Goal: Check status: Check status

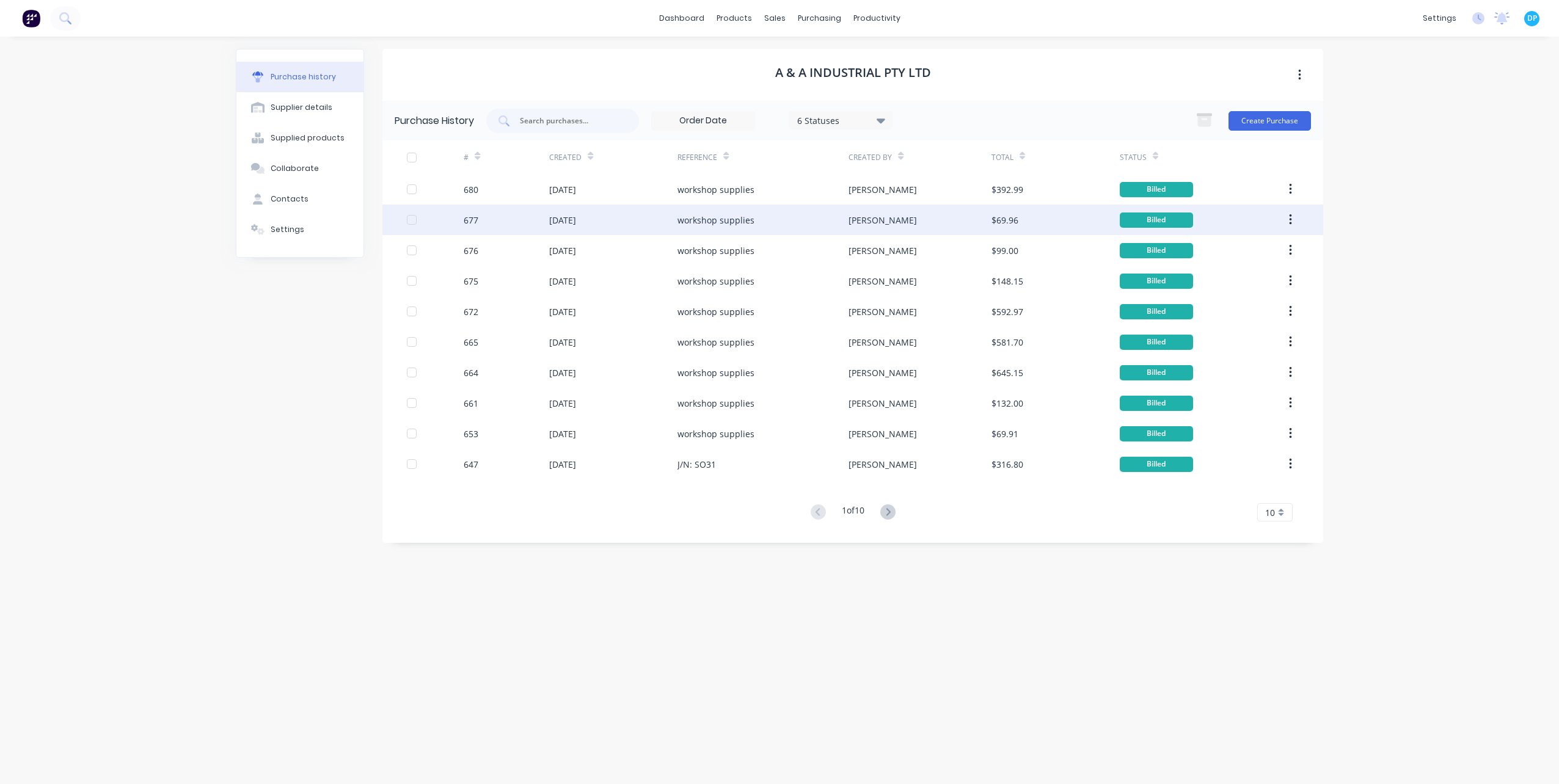
click at [746, 217] on div "workshop supplies" at bounding box center [716, 220] width 77 height 13
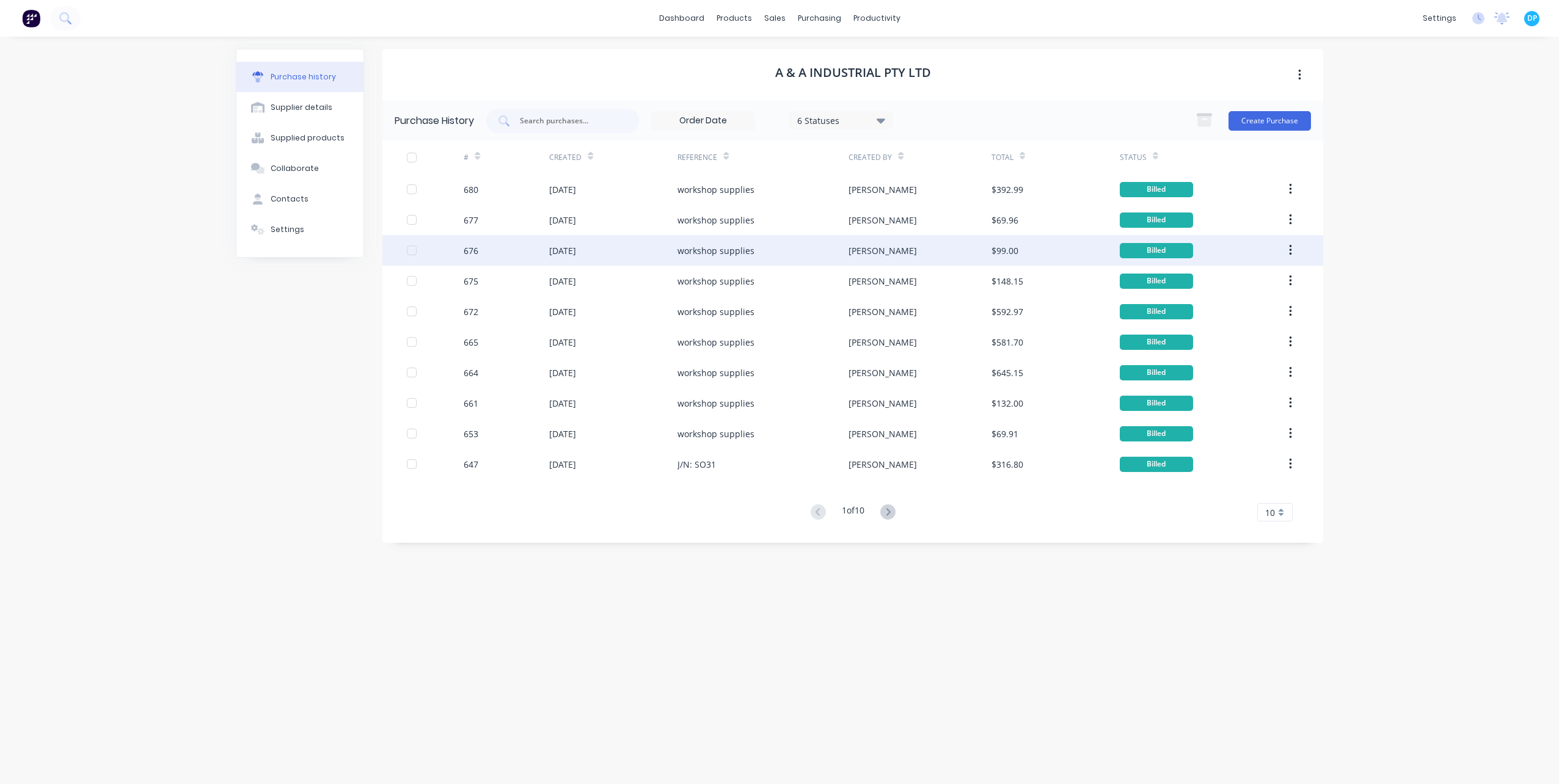
click at [748, 242] on div "workshop supplies" at bounding box center [763, 250] width 171 height 31
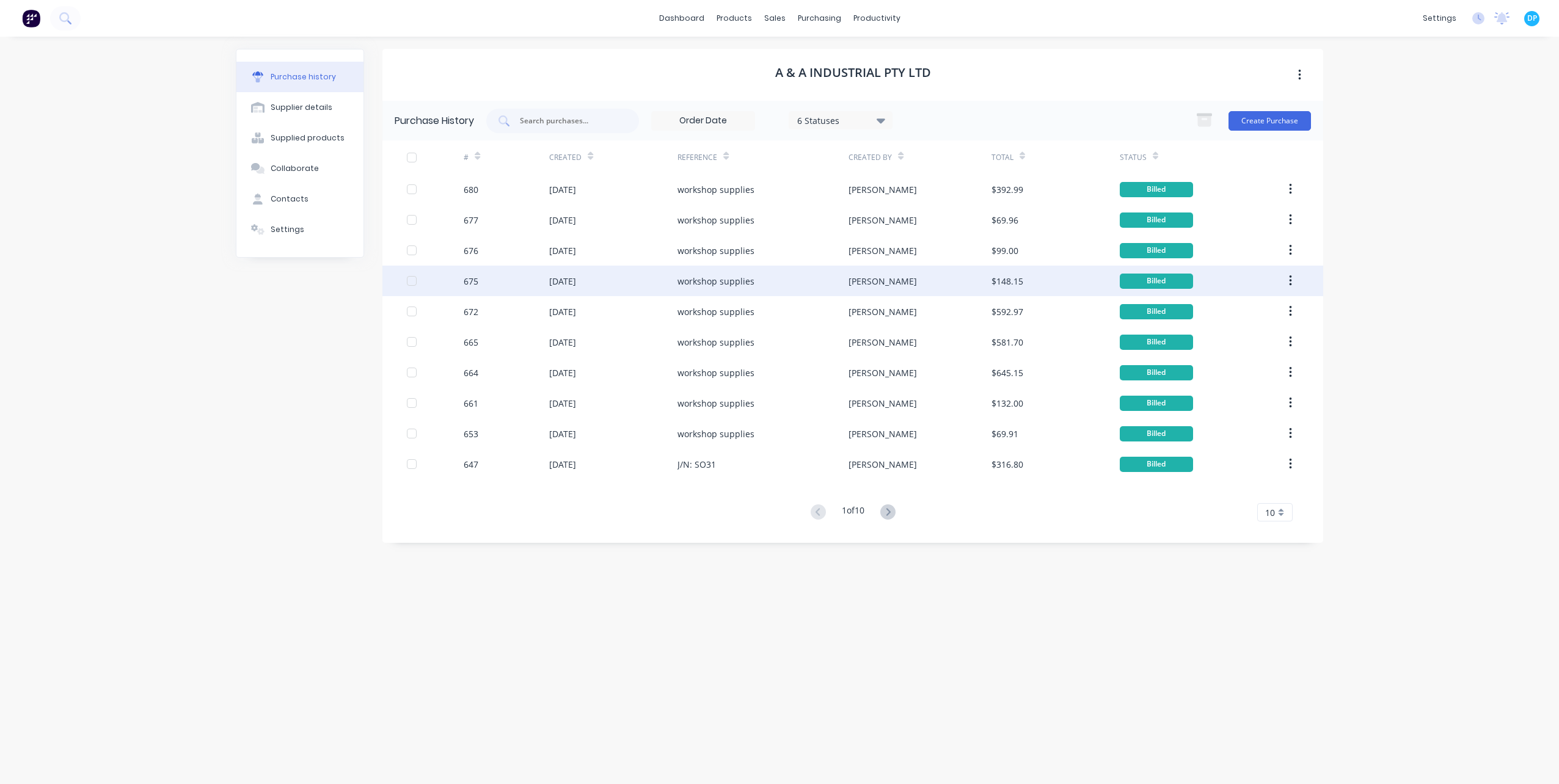
click at [753, 271] on div "workshop supplies" at bounding box center [763, 281] width 171 height 31
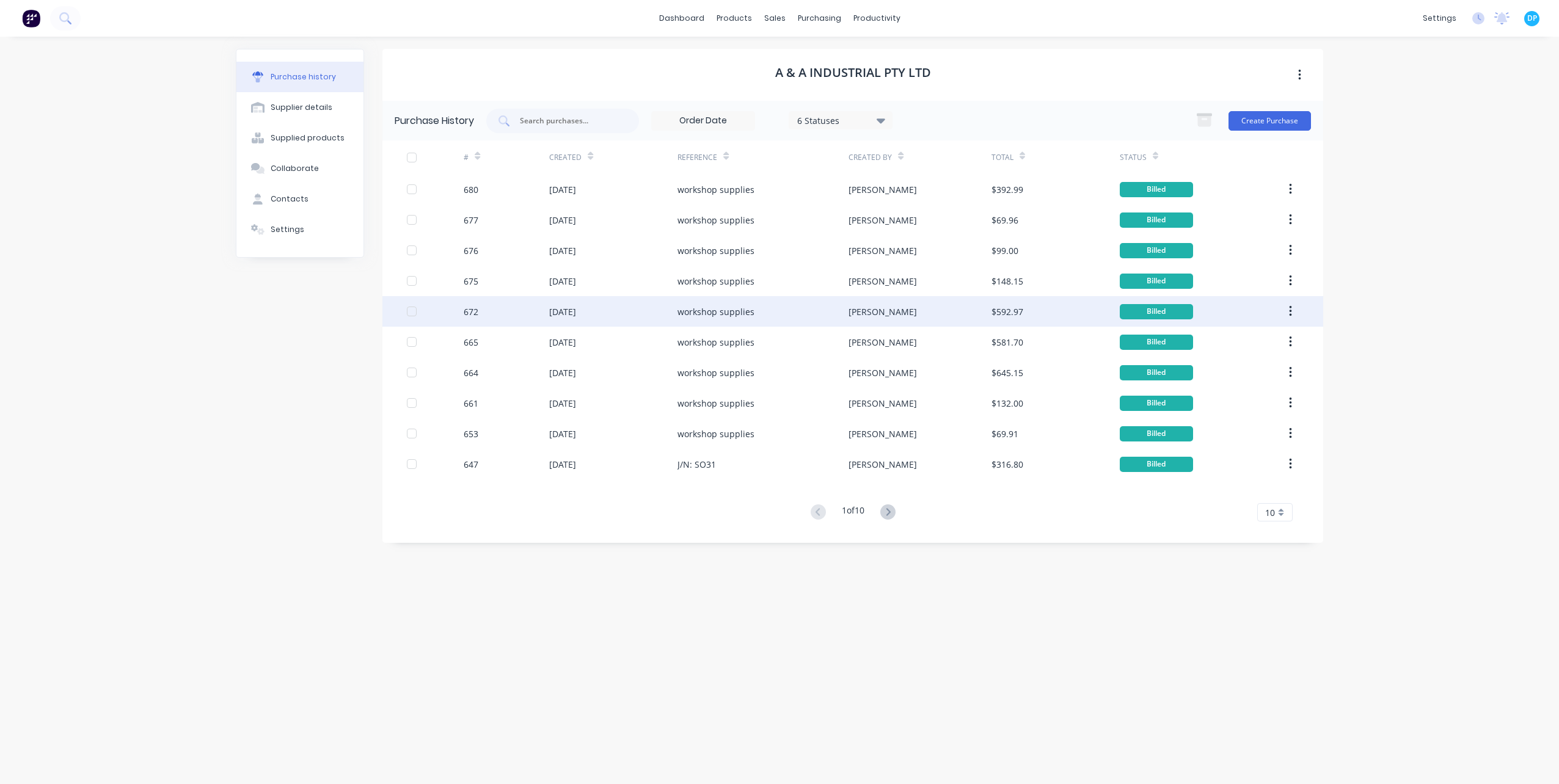
click at [808, 321] on div "workshop supplies" at bounding box center [763, 311] width 171 height 31
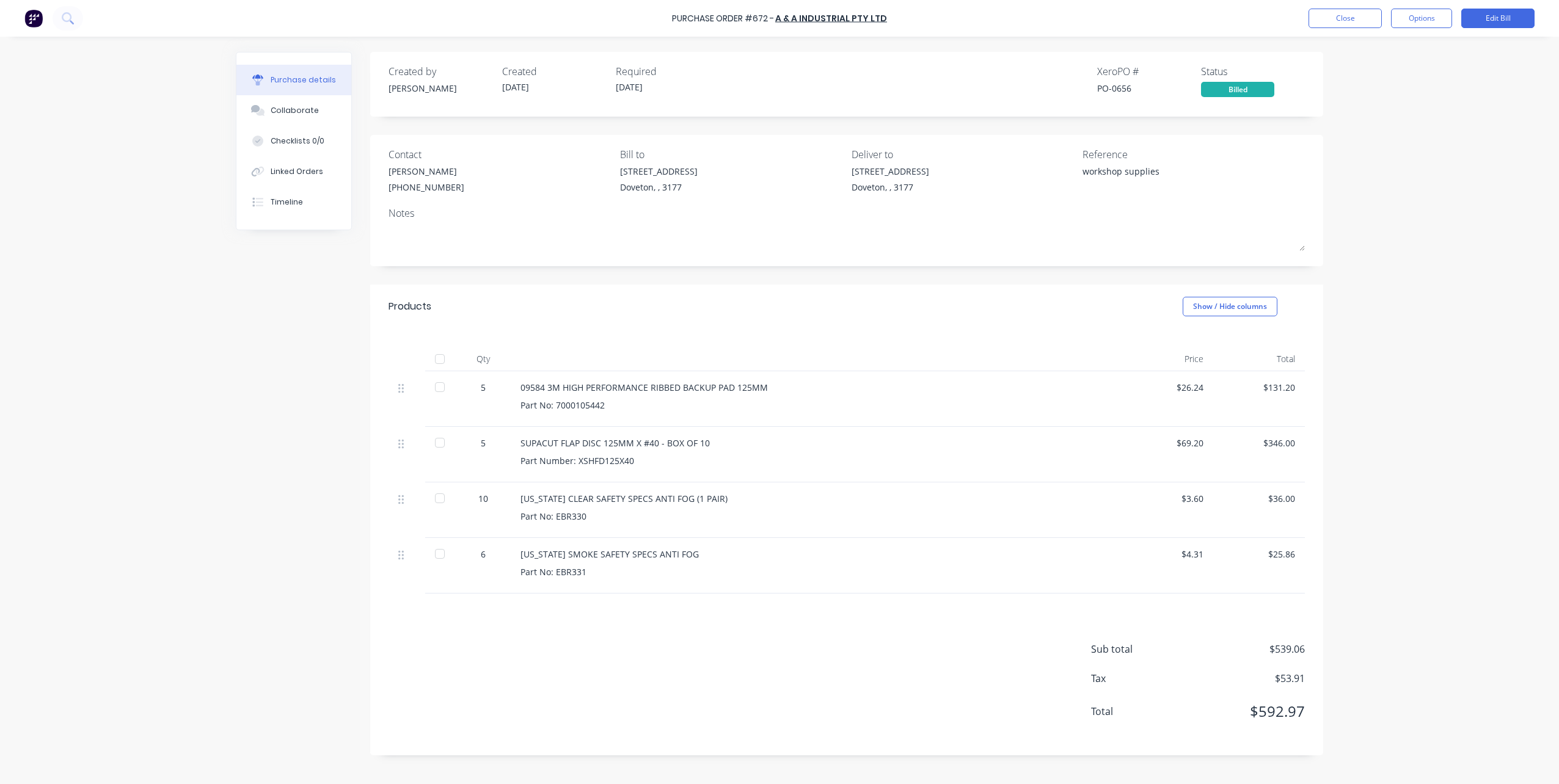
click at [301, 442] on div "Created by David Created 11/08/25 Required 11/08/25 Xero PO # PO-0656 Status Bi…" at bounding box center [779, 407] width 1087 height 711
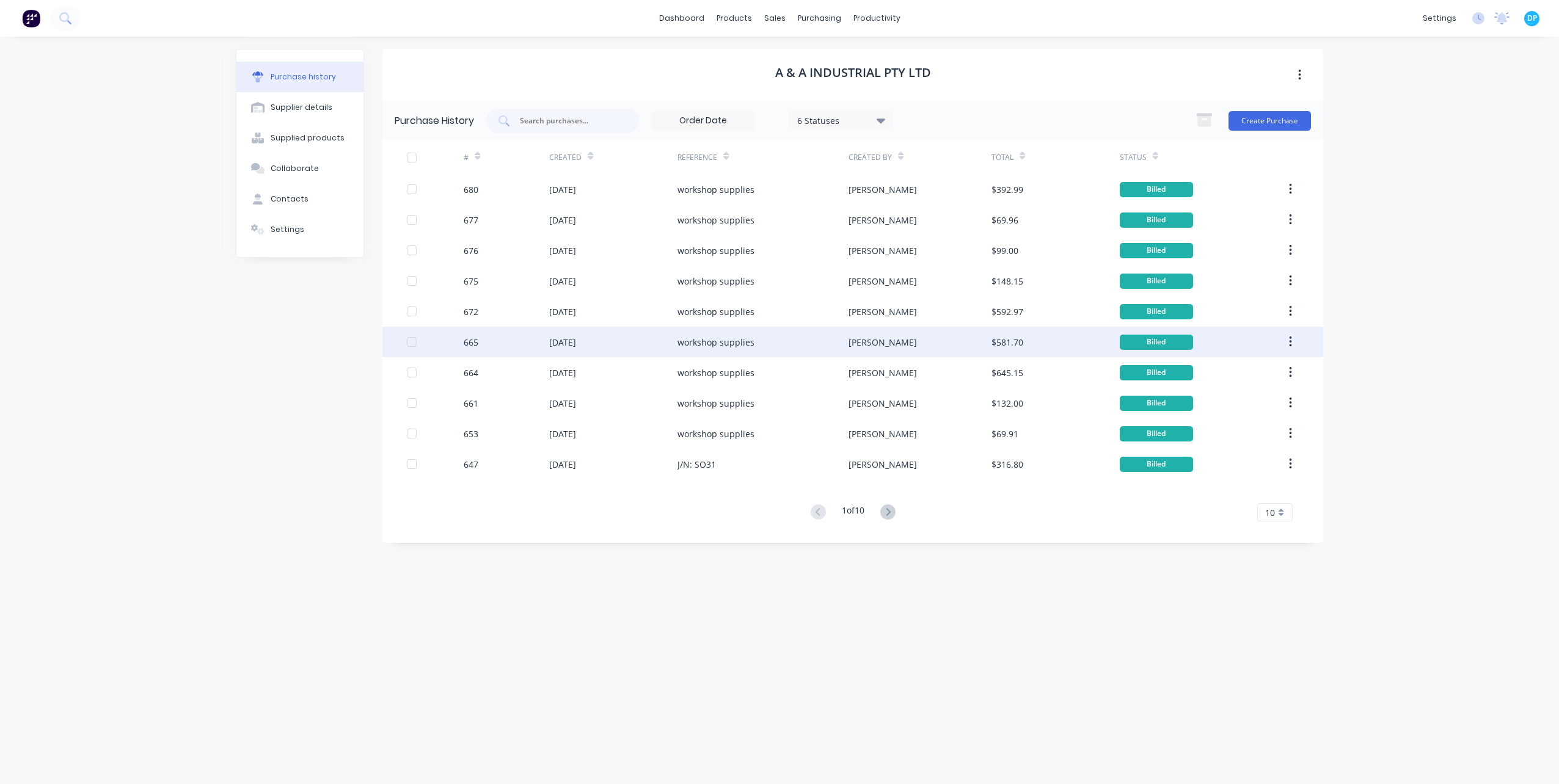
click at [822, 348] on div "workshop supplies" at bounding box center [763, 342] width 171 height 31
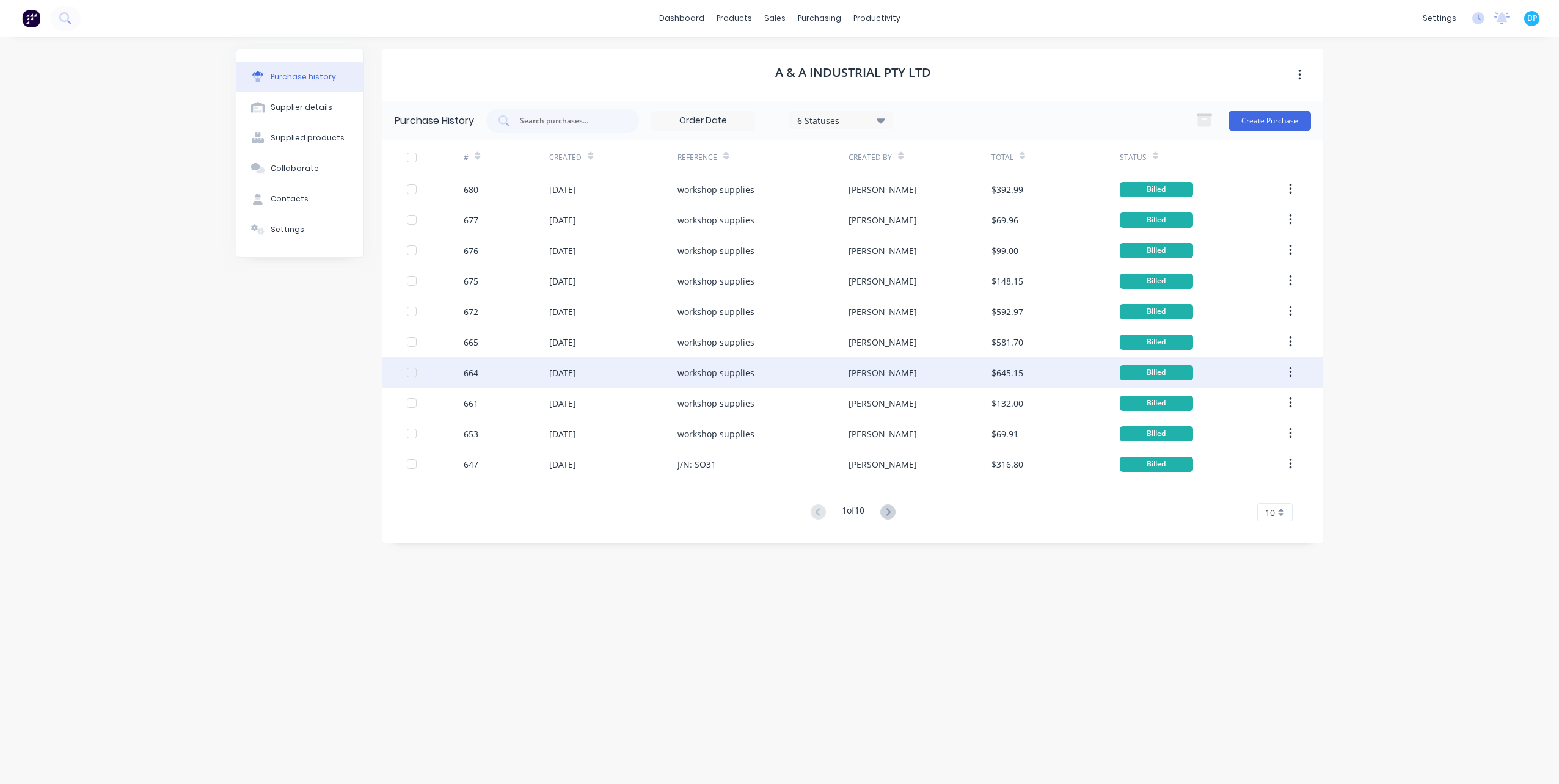
click at [813, 382] on div "workshop supplies" at bounding box center [763, 372] width 171 height 31
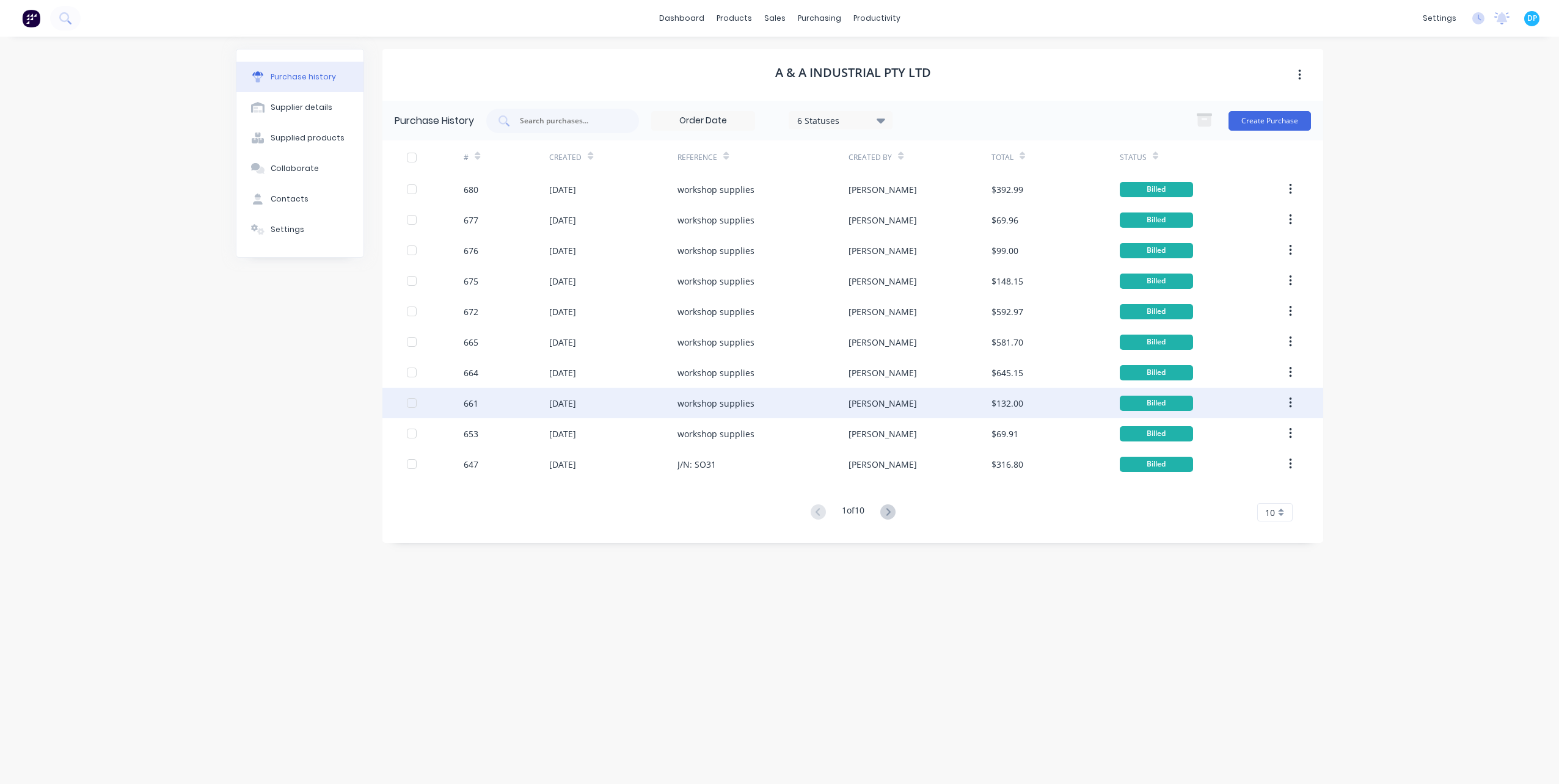
click at [820, 395] on div "workshop supplies" at bounding box center [763, 403] width 171 height 31
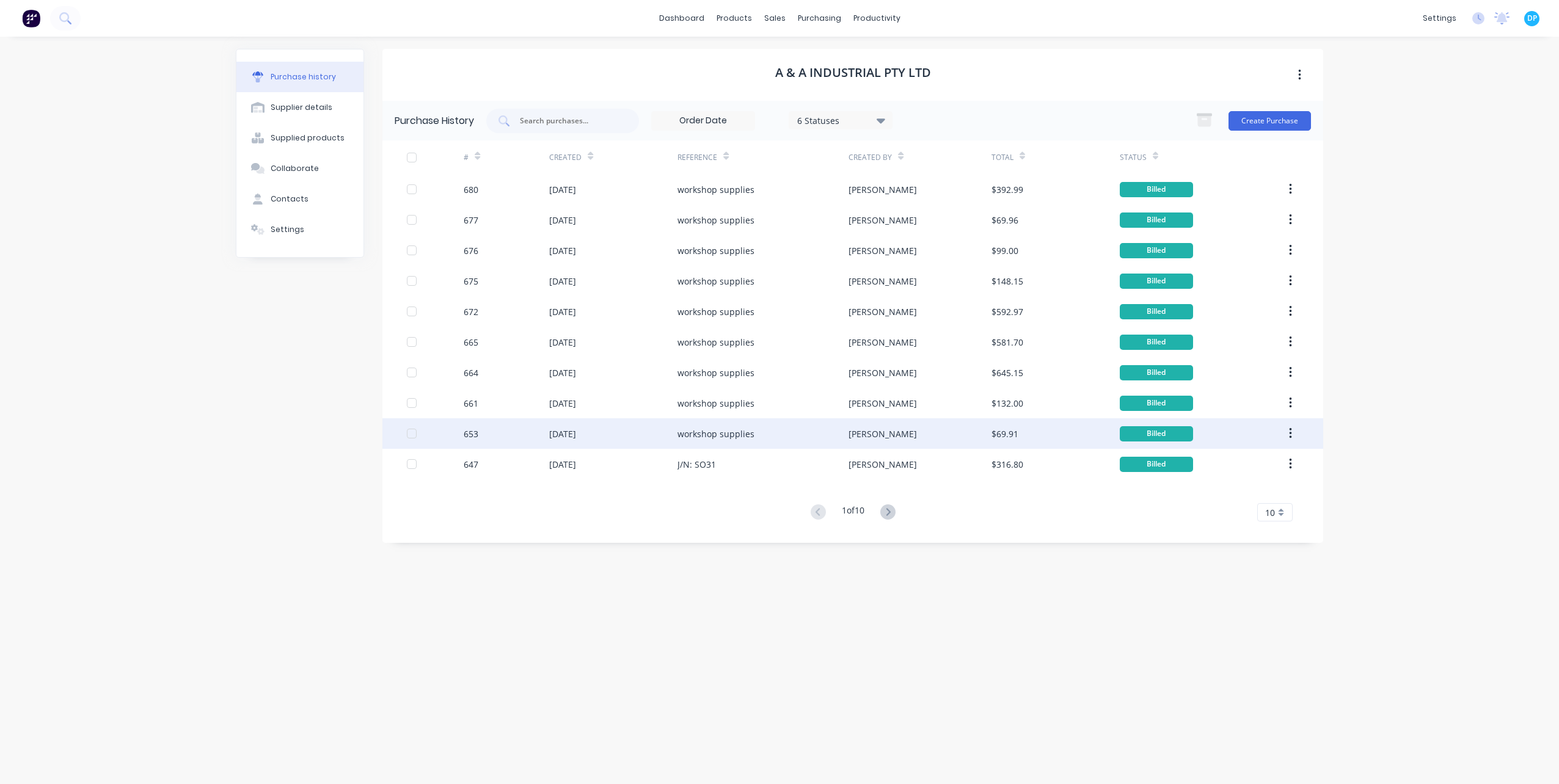
drag, startPoint x: 818, startPoint y: 413, endPoint x: 817, endPoint y: 422, distance: 9.1
click at [817, 422] on div "workshop supplies" at bounding box center [763, 433] width 171 height 31
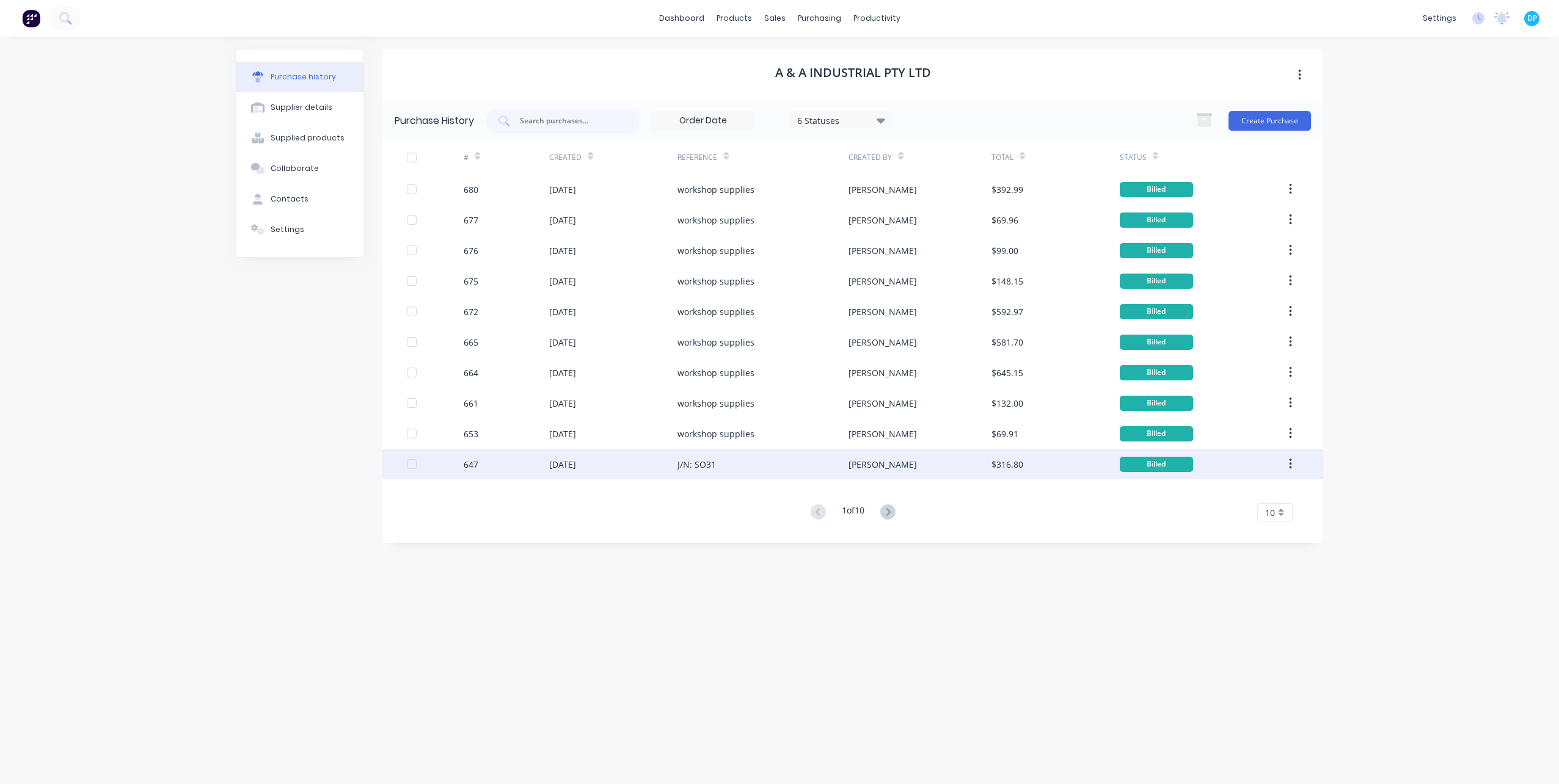
click at [812, 453] on div "J/N: SO31" at bounding box center [763, 464] width 171 height 31
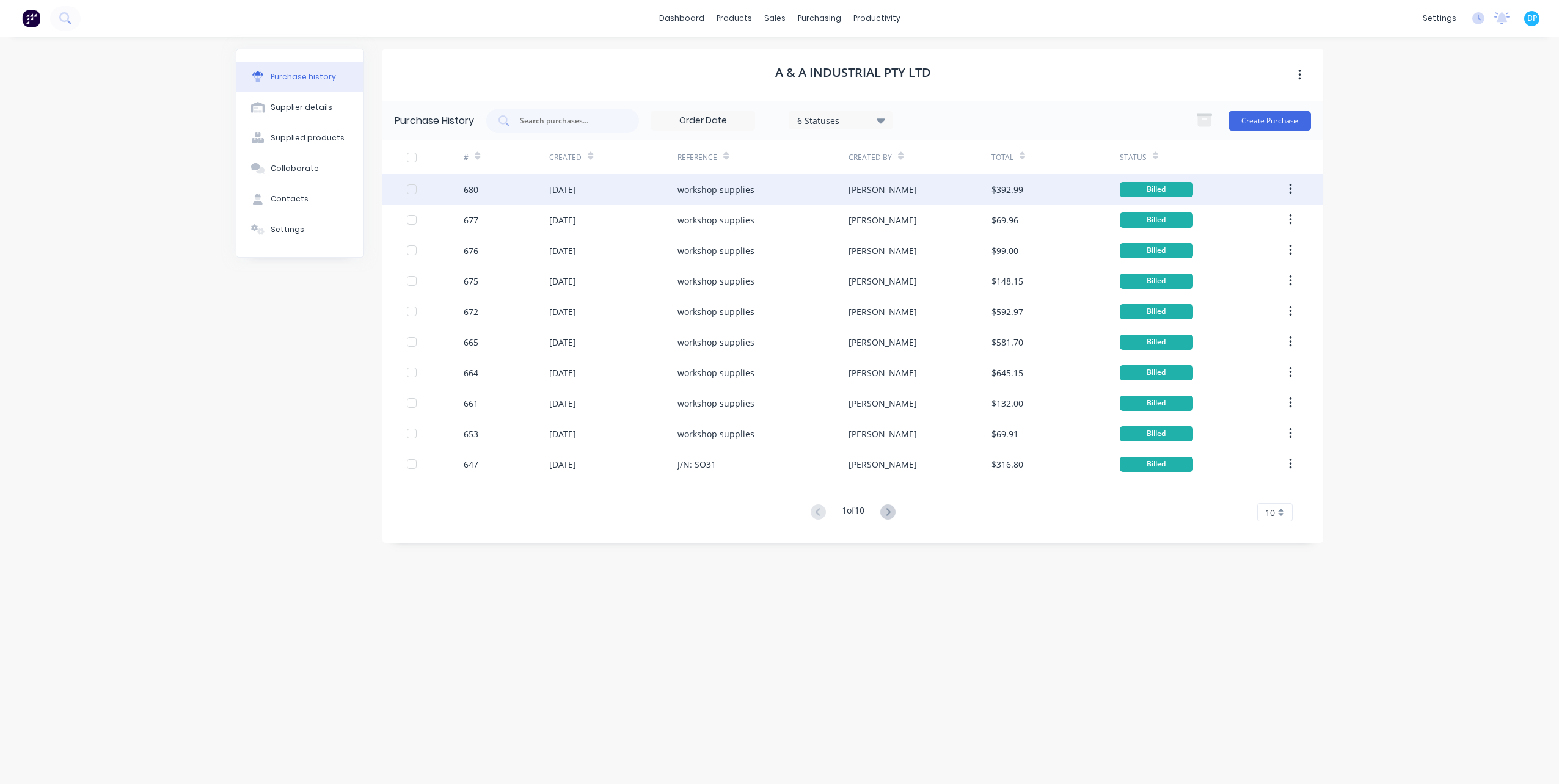
click at [831, 196] on div "workshop supplies" at bounding box center [763, 189] width 171 height 31
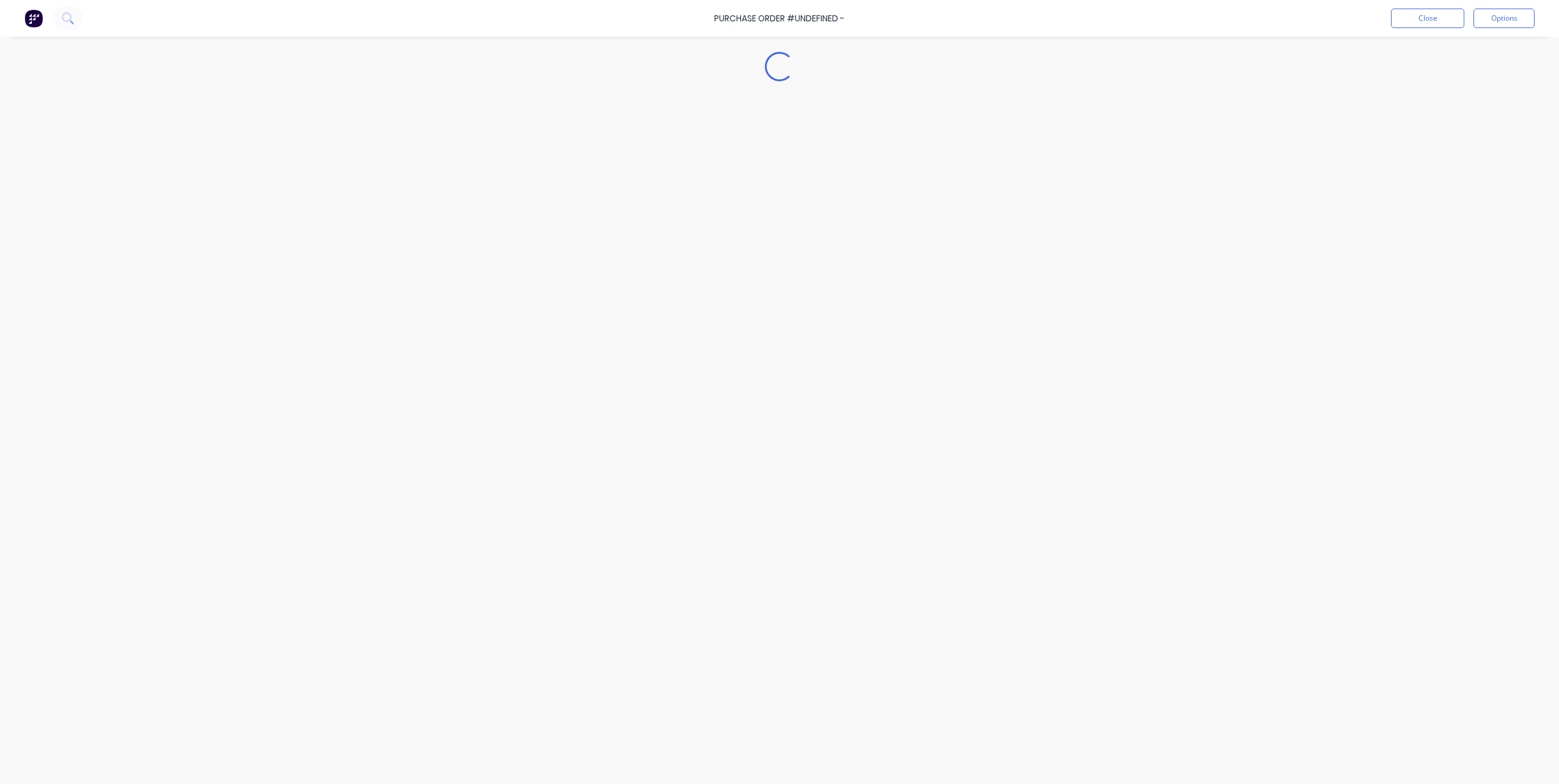
type textarea "x"
